Goal: Information Seeking & Learning: Understand process/instructions

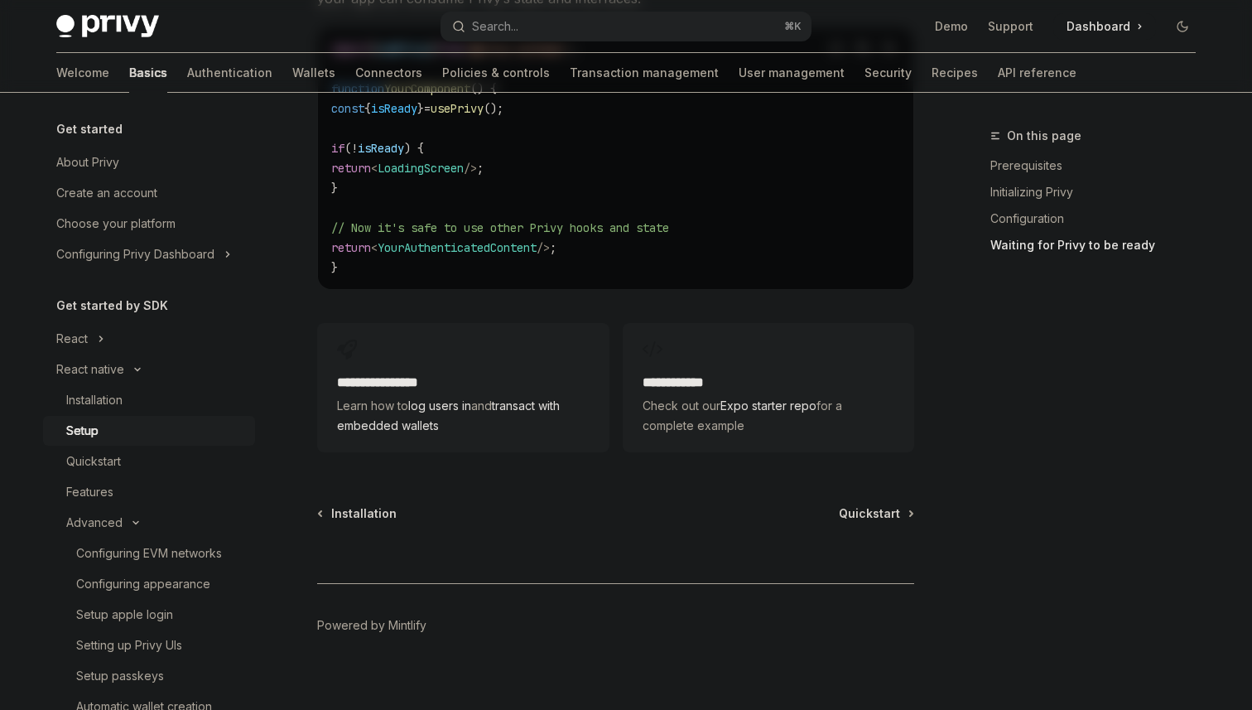
scroll to position [1579, 0]
click at [864, 506] on span "Quickstart" at bounding box center [869, 514] width 61 height 17
type textarea "*"
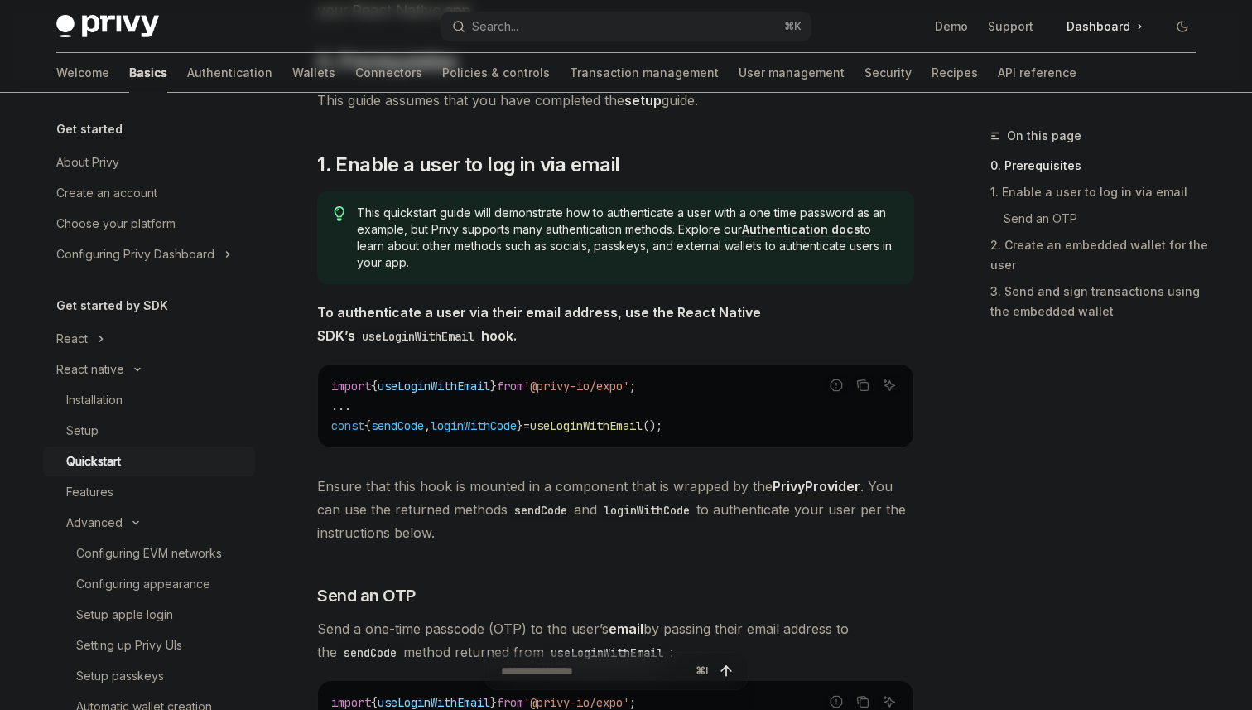
scroll to position [212, 0]
click at [613, 380] on span "'@privy-io/expo'" at bounding box center [576, 386] width 106 height 15
copy code "import { useLoginWithEmail } from '@privy-io/expo' ;"
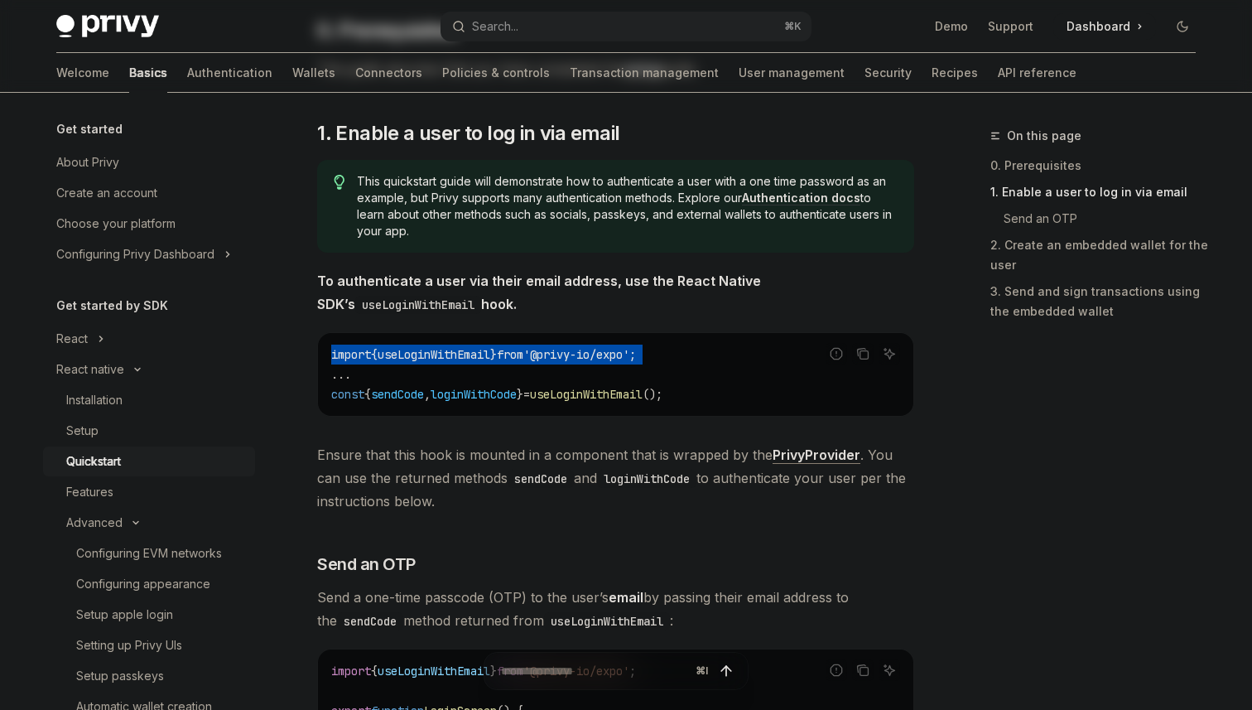
scroll to position [256, 0]
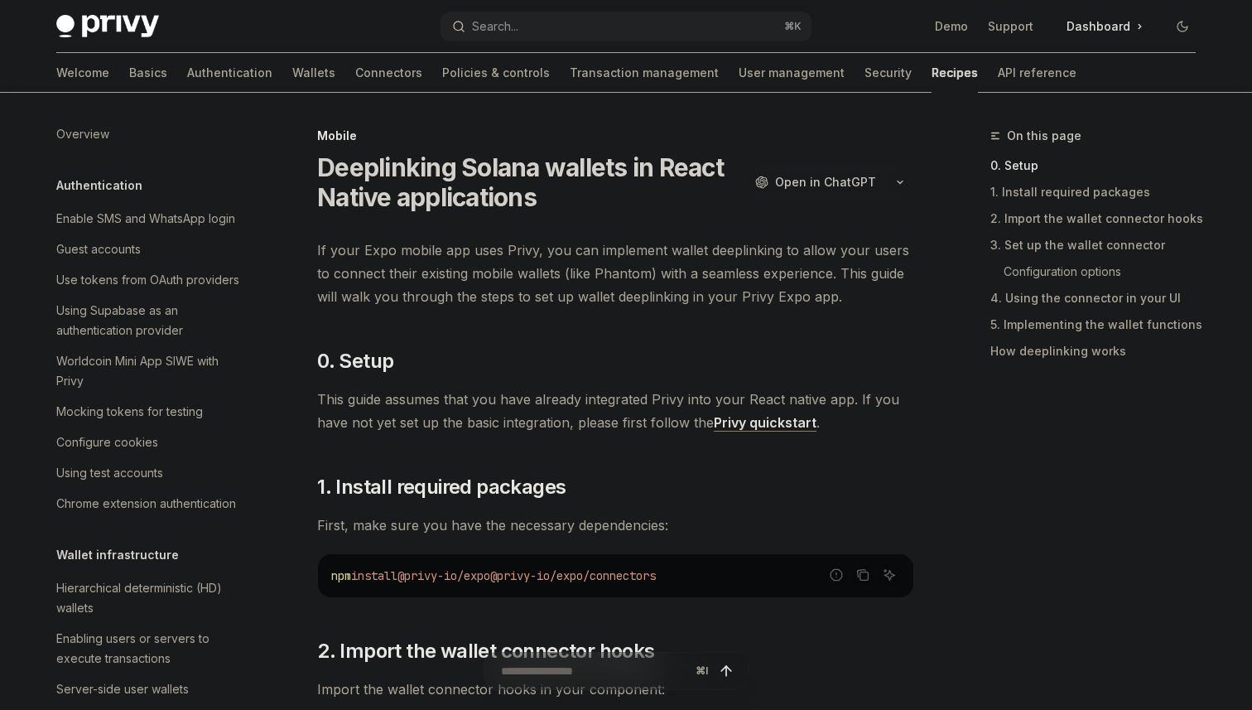
scroll to position [1779, 0]
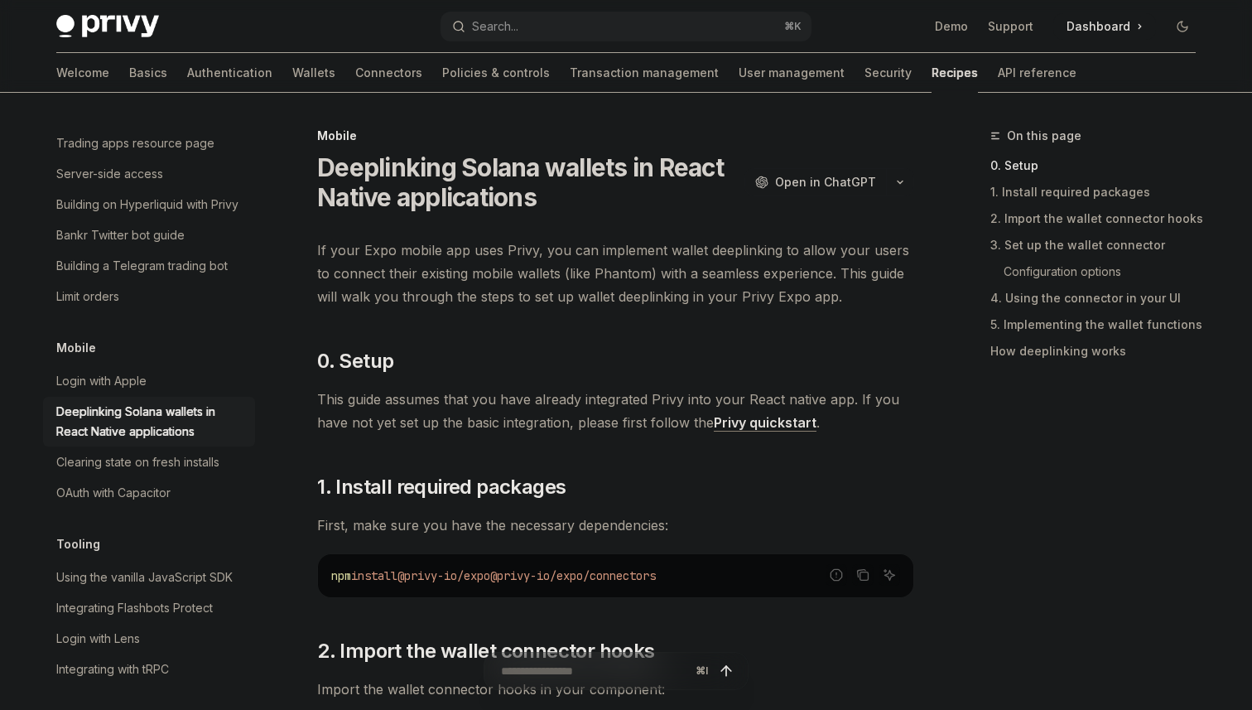
type textarea "*"
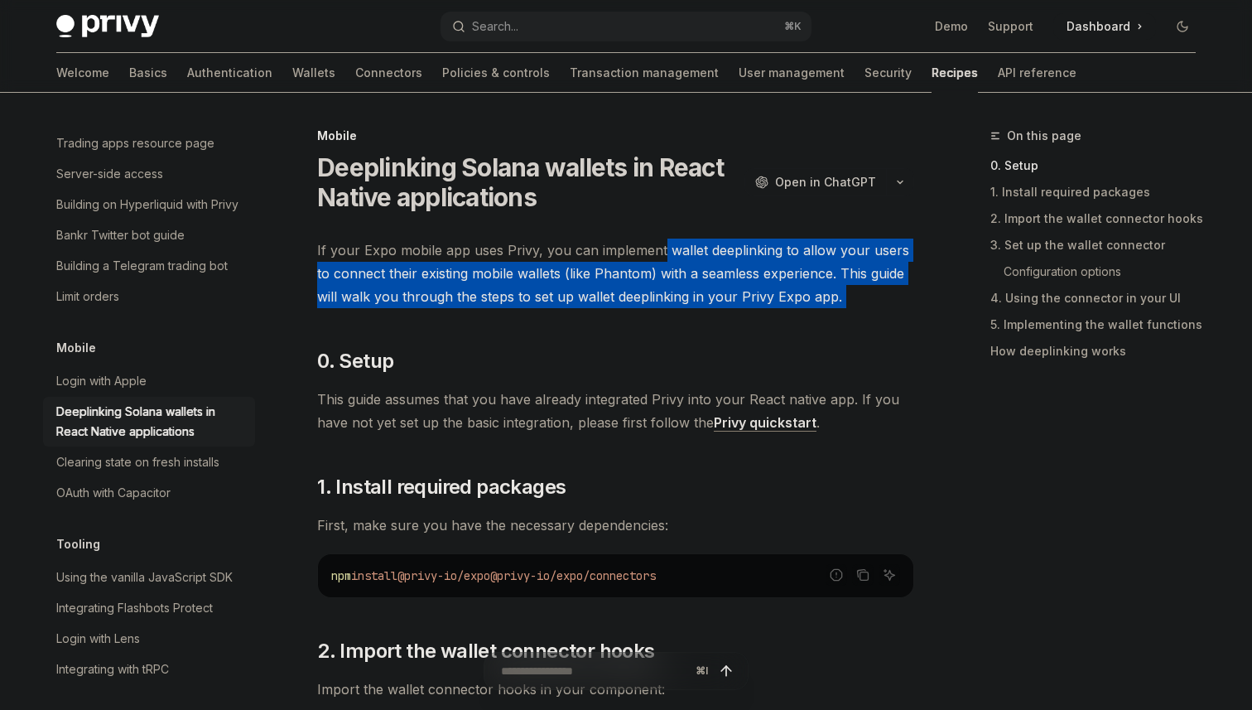
drag, startPoint x: 657, startPoint y: 240, endPoint x: 748, endPoint y: 332, distance: 129.4
drag, startPoint x: 747, startPoint y: 330, endPoint x: 672, endPoint y: 238, distance: 117.7
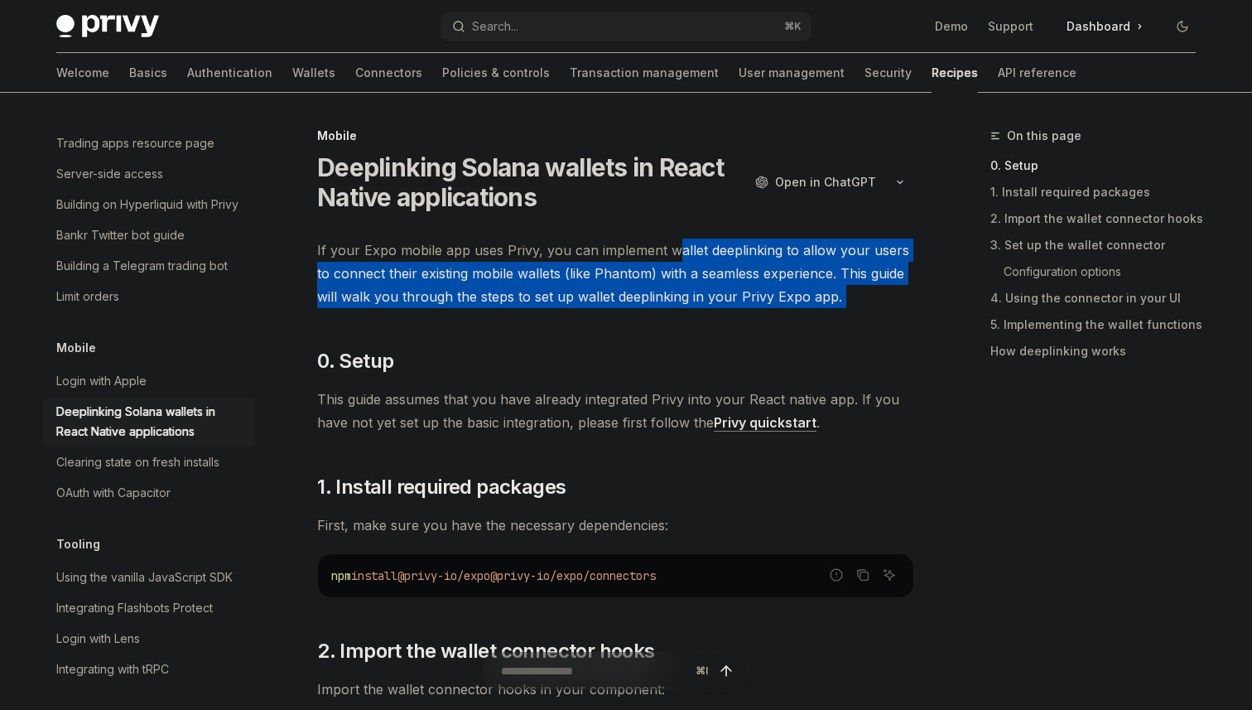
click at [671, 238] on span "If your Expo mobile app uses Privy, you can implement wallet deeplinking to all…" at bounding box center [615, 273] width 597 height 70
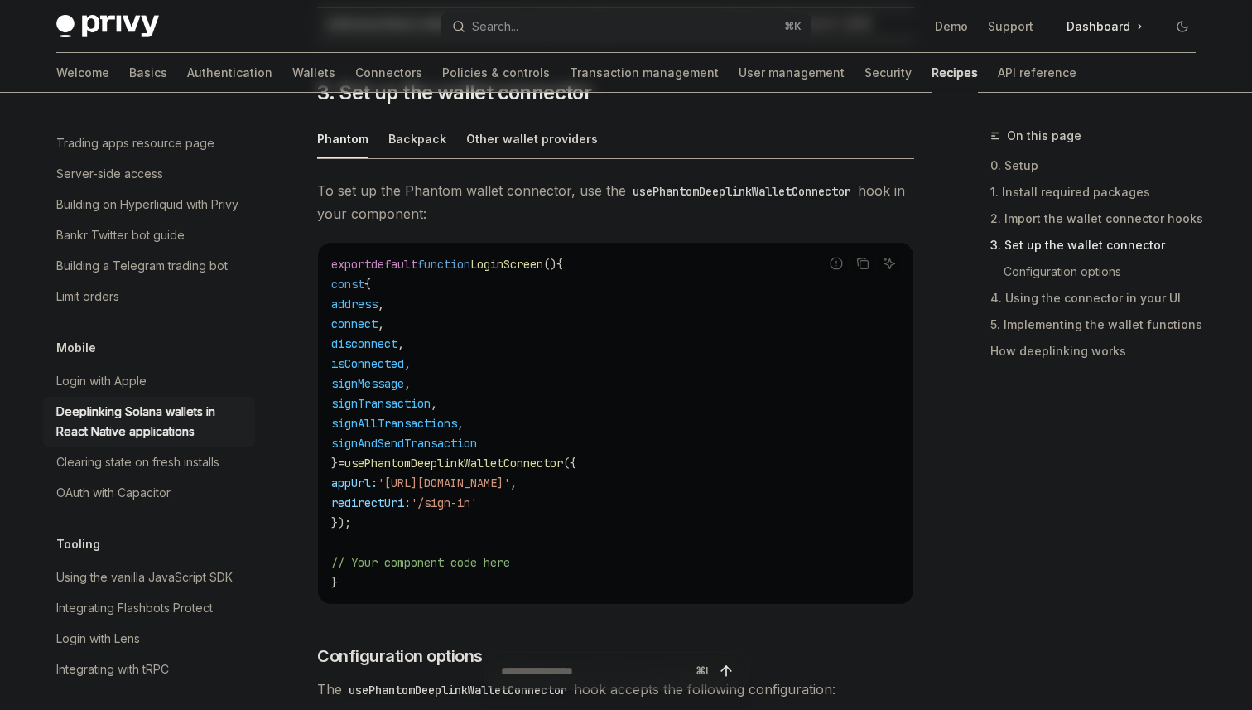
scroll to position [1009, 0]
click at [510, 481] on span "'https://yourdapp.com'" at bounding box center [444, 481] width 132 height 15
click at [576, 526] on code "export default function LoginScreen () { const { address , connect , disconnect…" at bounding box center [615, 422] width 569 height 338
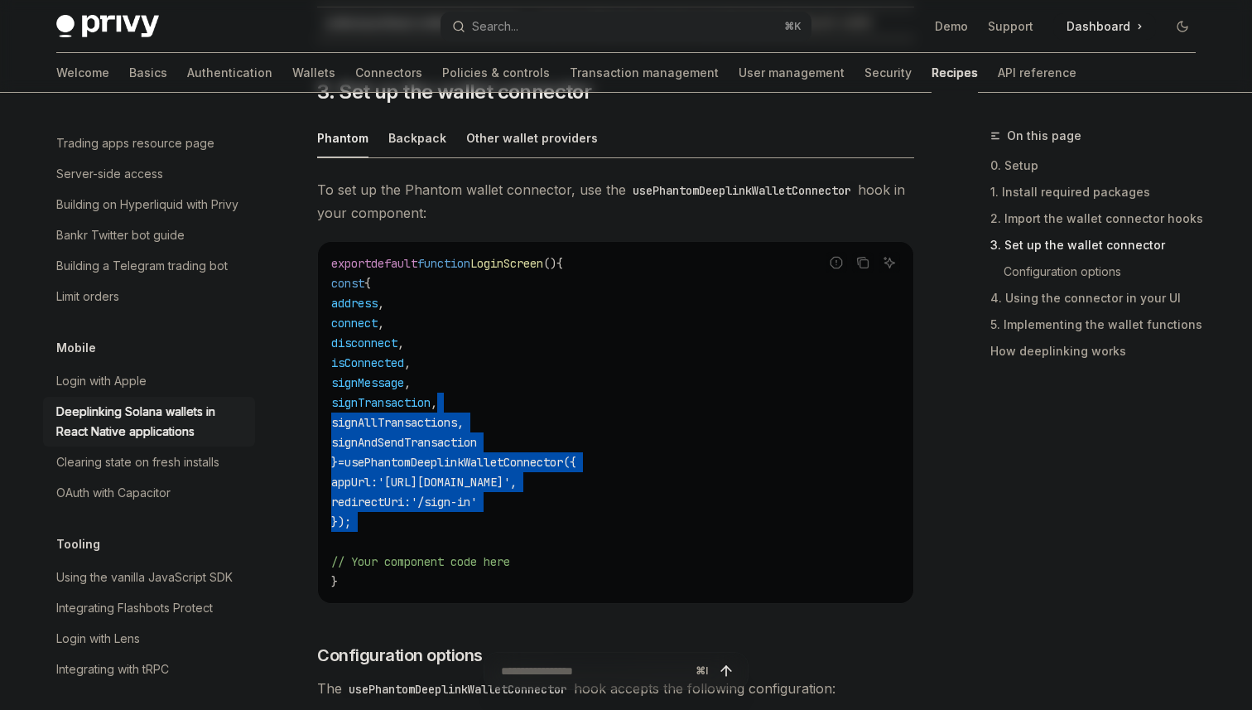
drag, startPoint x: 576, startPoint y: 526, endPoint x: 521, endPoint y: 398, distance: 139.0
click at [522, 399] on code "export default function LoginScreen () { const { address , connect , disconnect…" at bounding box center [615, 422] width 569 height 338
click at [521, 398] on code "export default function LoginScreen () { const { address , connect , disconnect…" at bounding box center [615, 422] width 569 height 338
drag, startPoint x: 521, startPoint y: 398, endPoint x: 607, endPoint y: 484, distance: 121.8
click at [604, 476] on code "export default function LoginScreen () { const { address , connect , disconnect…" at bounding box center [615, 422] width 569 height 338
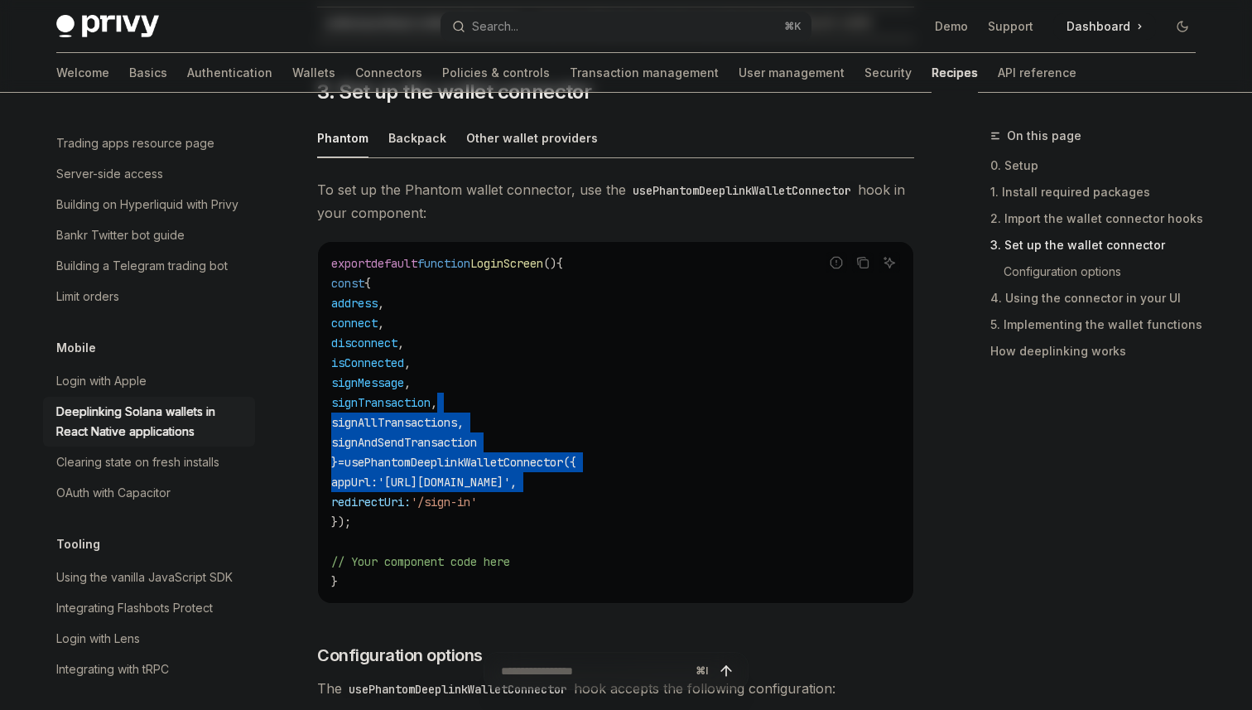
click at [607, 484] on code "export default function LoginScreen () { const { address , connect , disconnect…" at bounding box center [615, 422] width 569 height 338
drag, startPoint x: 607, startPoint y: 484, endPoint x: 558, endPoint y: 396, distance: 101.2
click at [559, 397] on code "export default function LoginScreen () { const { address , connect , disconnect…" at bounding box center [615, 422] width 569 height 338
click at [558, 396] on code "export default function LoginScreen () { const { address , connect , disconnect…" at bounding box center [615, 422] width 569 height 338
drag, startPoint x: 558, startPoint y: 396, endPoint x: 636, endPoint y: 500, distance: 130.2
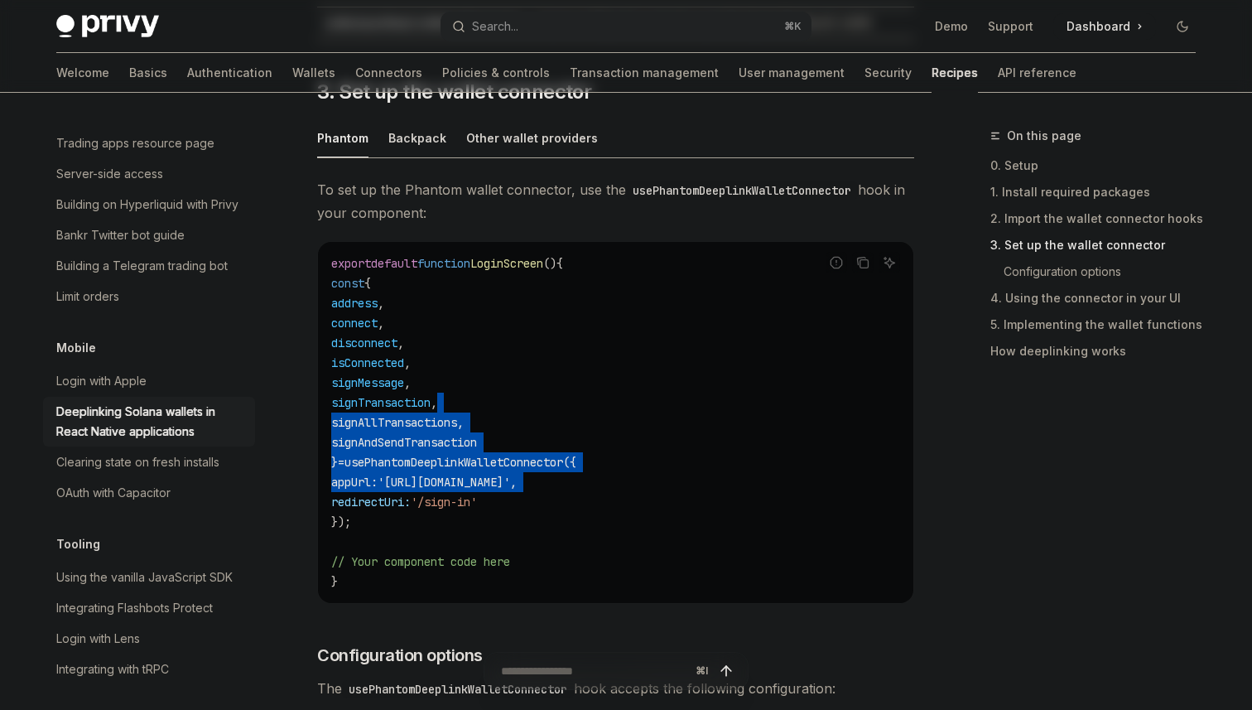
click at [634, 495] on code "export default function LoginScreen () { const { address , connect , disconnect…" at bounding box center [615, 422] width 569 height 338
click at [636, 500] on code "export default function LoginScreen () { const { address , connect , disconnect…" at bounding box center [615, 422] width 569 height 338
drag, startPoint x: 636, startPoint y: 500, endPoint x: 585, endPoint y: 396, distance: 116.3
click at [586, 397] on code "export default function LoginScreen () { const { address , connect , disconnect…" at bounding box center [615, 422] width 569 height 338
click at [585, 396] on code "export default function LoginScreen () { const { address , connect , disconnect…" at bounding box center [615, 422] width 569 height 338
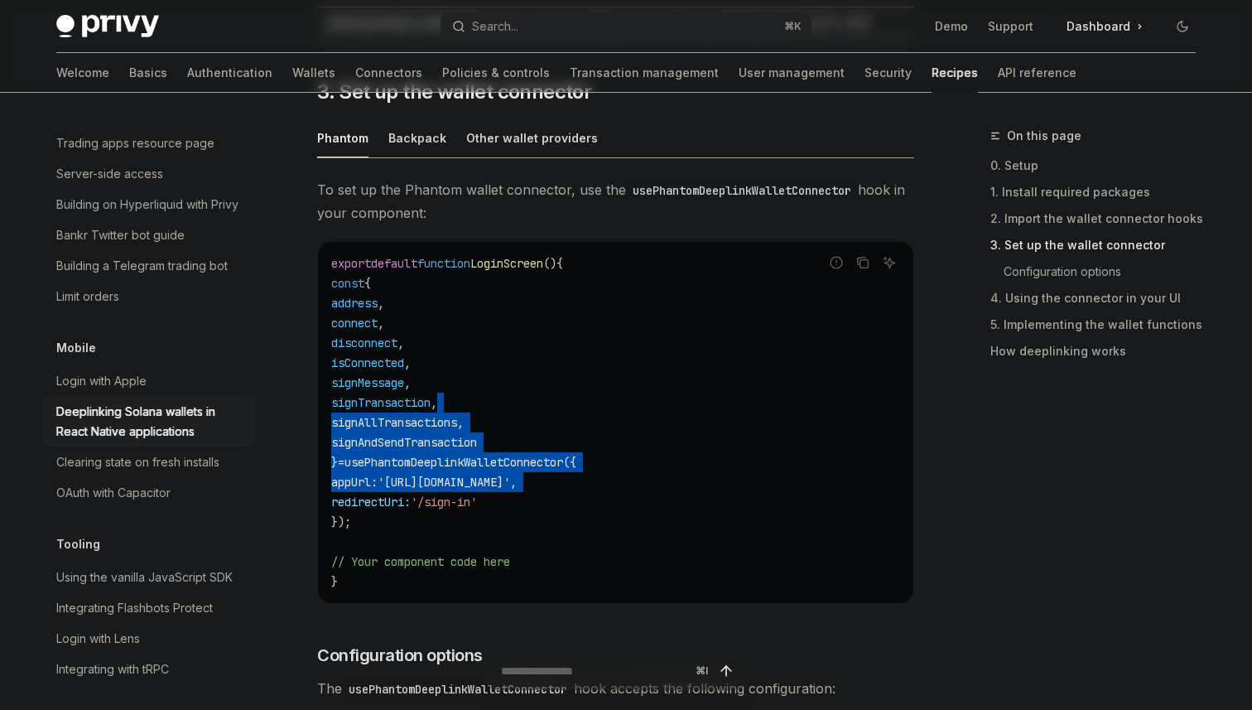
drag, startPoint x: 585, startPoint y: 396, endPoint x: 659, endPoint y: 498, distance: 126.2
click at [659, 498] on code "export default function LoginScreen () { const { address , connect , disconnect…" at bounding box center [615, 422] width 569 height 338
click at [664, 506] on code "export default function LoginScreen () { const { address , connect , disconnect…" at bounding box center [615, 422] width 569 height 338
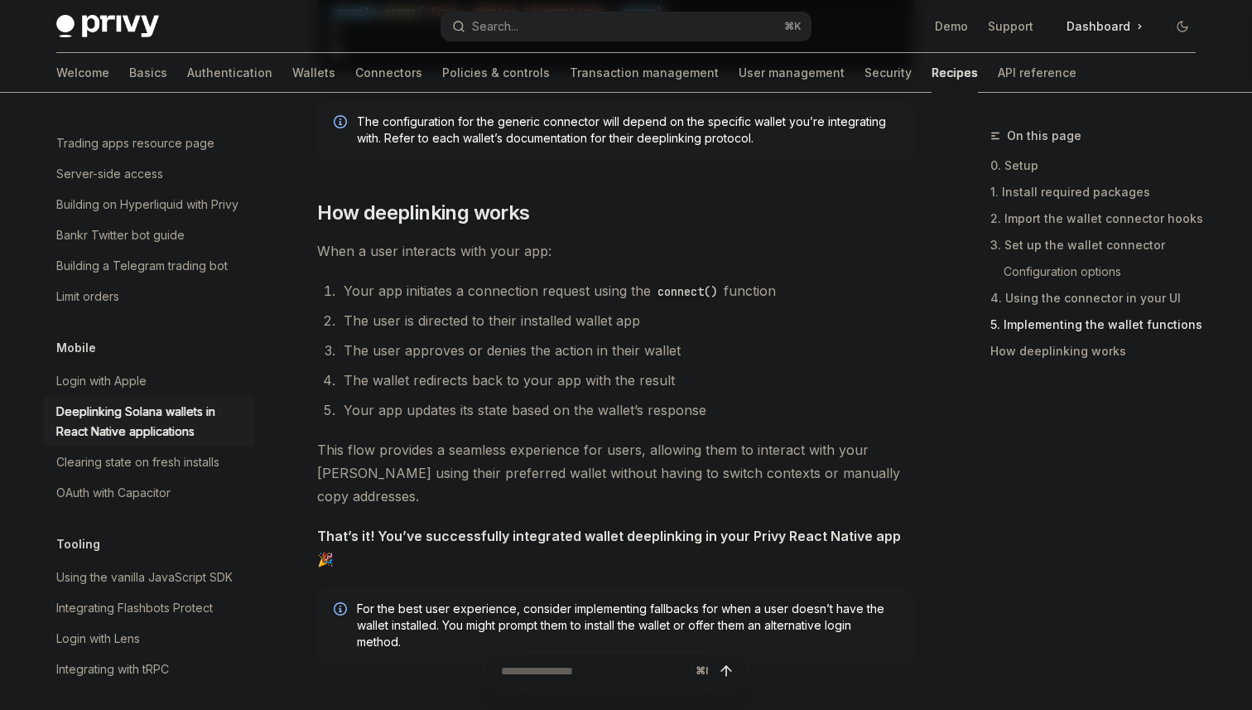
scroll to position [3955, 0]
